Goal: Information Seeking & Learning: Learn about a topic

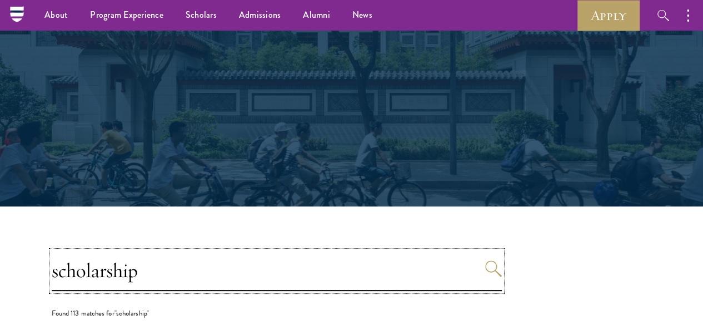
click at [96, 289] on input "scholarship" at bounding box center [277, 271] width 450 height 40
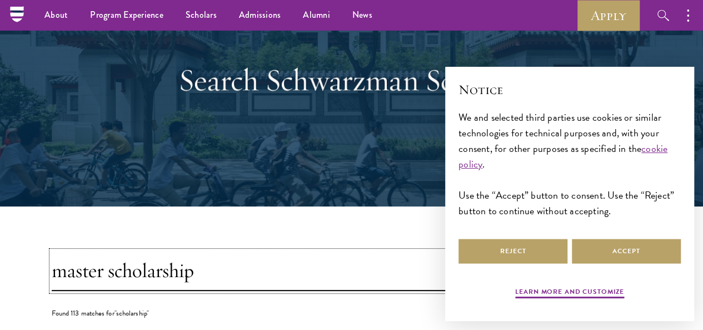
type input "master scholarship"
click at [485, 260] on button "Search" at bounding box center [493, 268] width 17 height 17
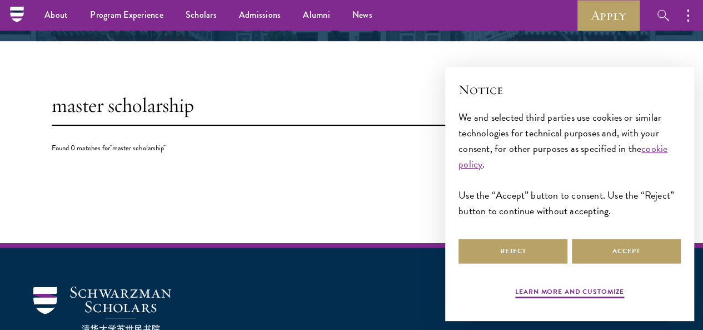
scroll to position [231, 0]
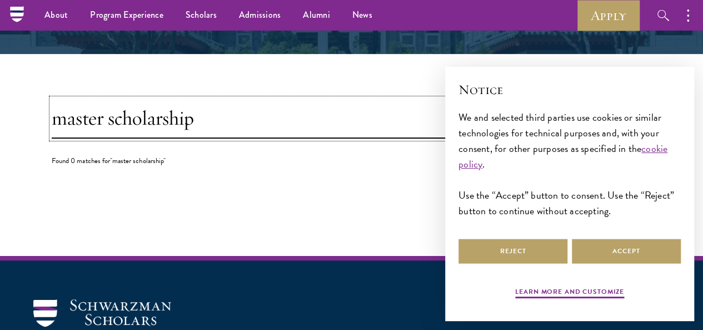
drag, startPoint x: 277, startPoint y: 126, endPoint x: 0, endPoint y: 147, distance: 277.6
click at [0, 147] on section "master scholarship Found 0 matches for "master scholarship"" at bounding box center [351, 155] width 703 height 202
